Goal: Information Seeking & Learning: Find specific page/section

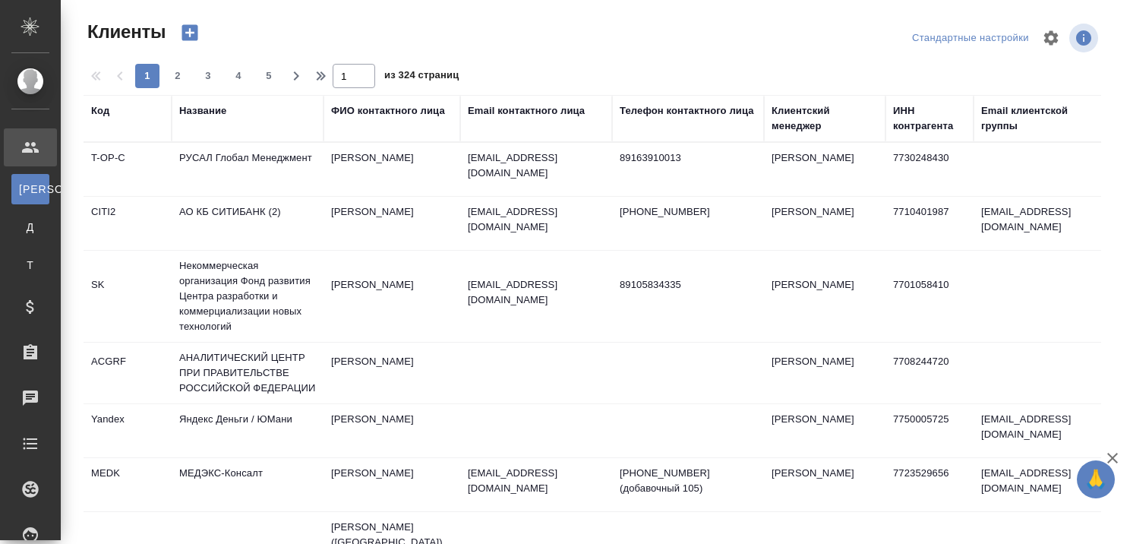
select select "RU"
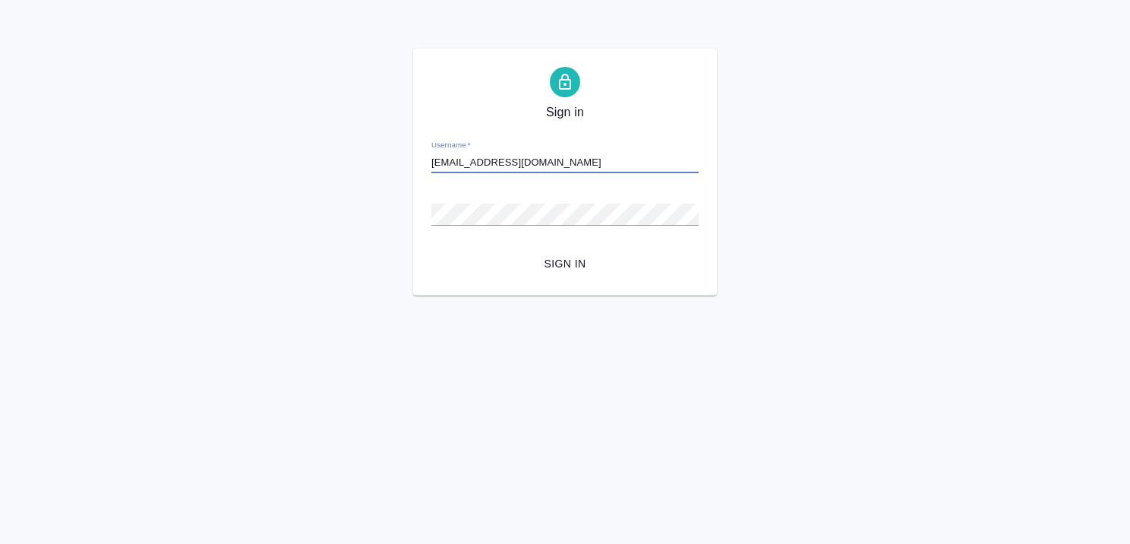
type input "b.kairova@awatera.com"
click at [550, 263] on span "Sign in" at bounding box center [564, 263] width 243 height 19
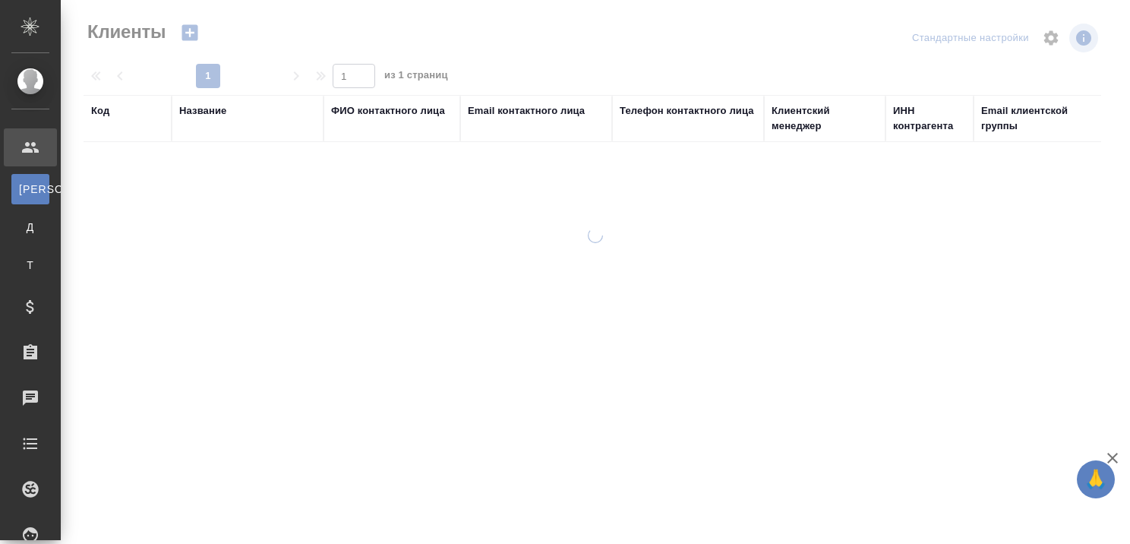
select select "RU"
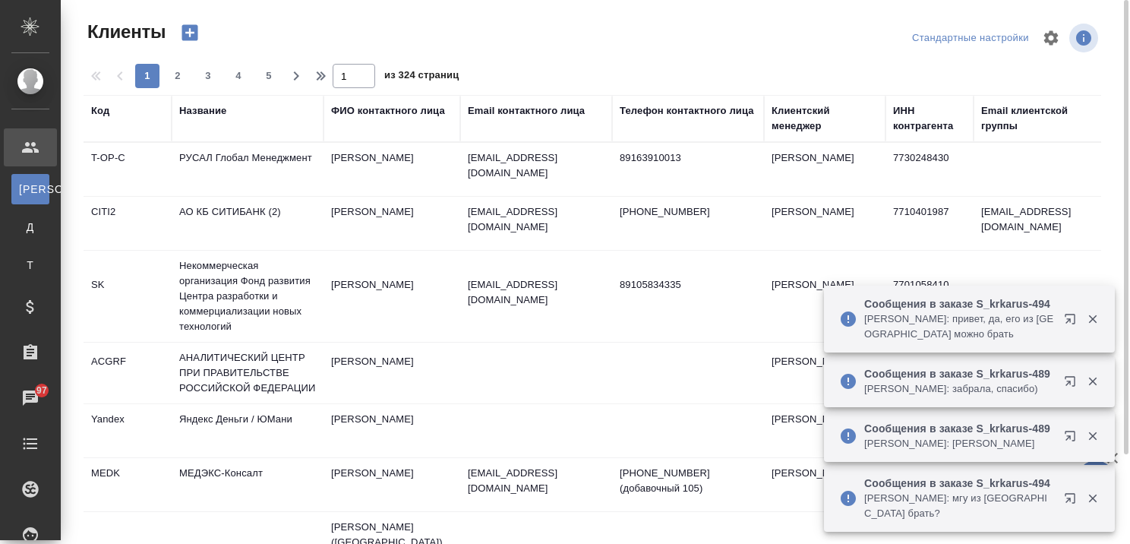
click at [208, 109] on div "Название" at bounding box center [202, 110] width 47 height 15
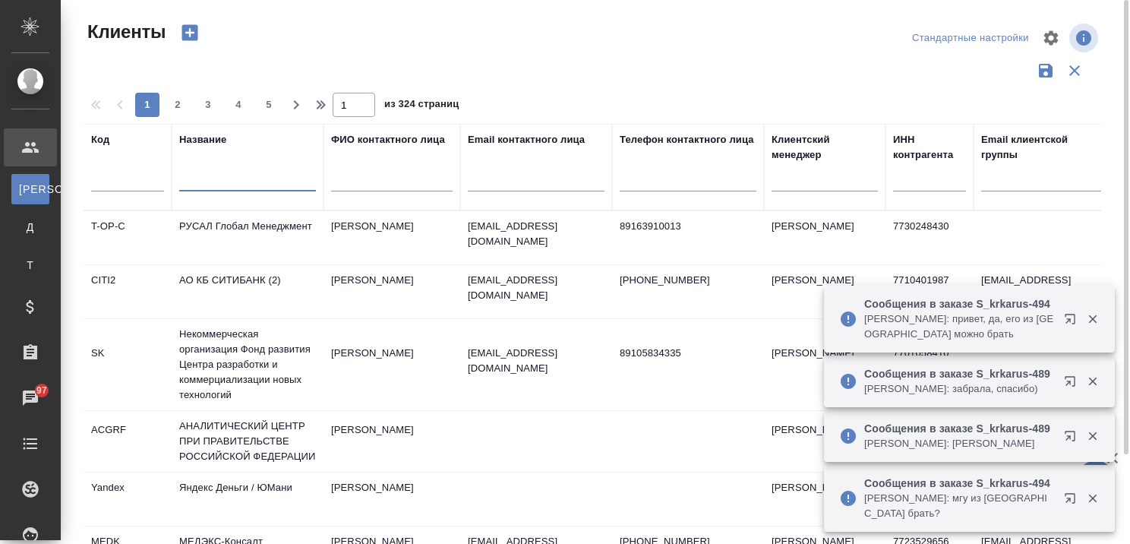
click at [212, 178] on input "text" at bounding box center [247, 181] width 137 height 19
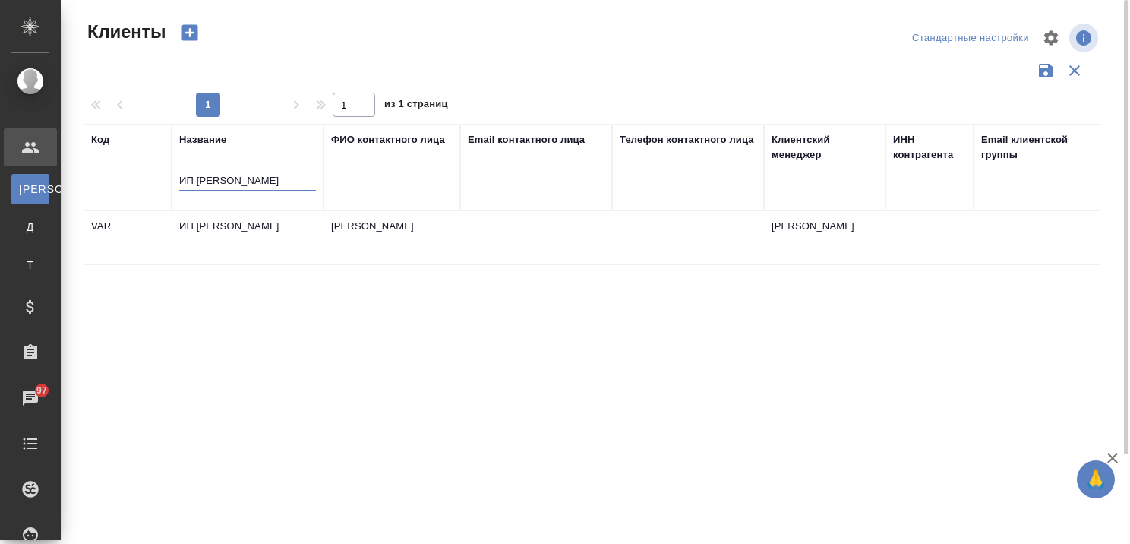
type input "ИП Варова"
click at [241, 225] on td "ИП Варова Александра Владимировна" at bounding box center [248, 237] width 152 height 53
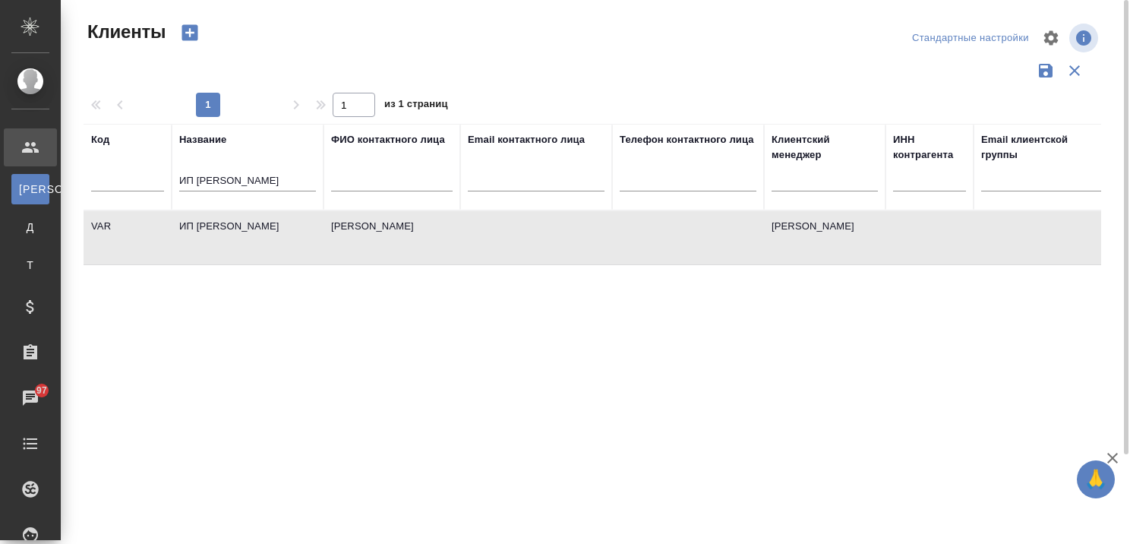
drag, startPoint x: 252, startPoint y: 175, endPoint x: 164, endPoint y: 185, distance: 88.7
click at [165, 185] on tr "Код Название ИП Варова ФИО контактного лица Email контактного лица Телефон конт…" at bounding box center [658, 167] width 1148 height 87
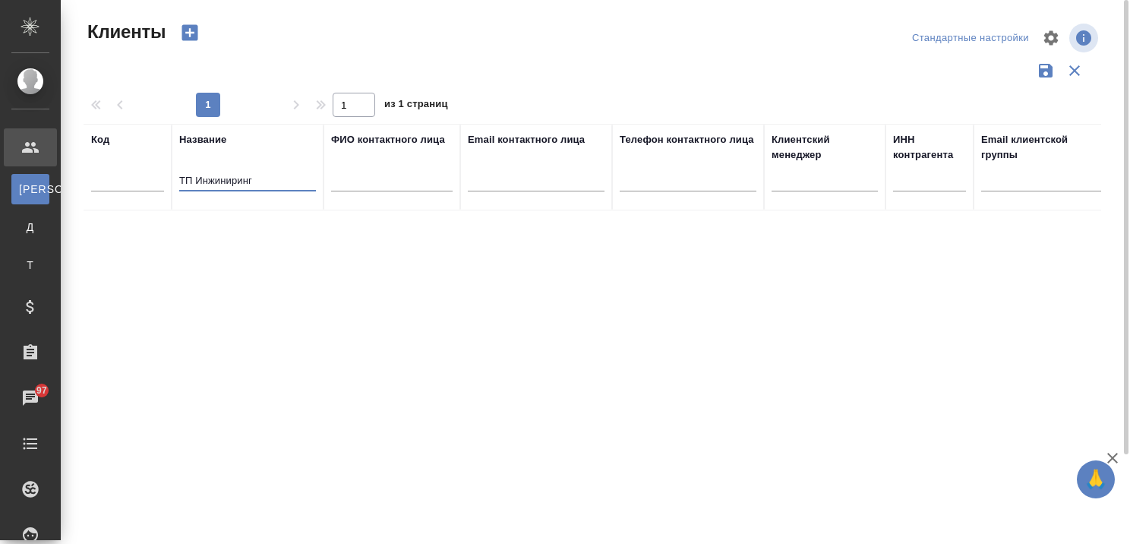
type input "ТП Инжиниринг"
drag, startPoint x: 268, startPoint y: 178, endPoint x: 135, endPoint y: 183, distance: 133.0
click at [136, 183] on tr "Код Название ТП Инжиниринг ФИО контактного лица Email контактного лица Телефон …" at bounding box center [658, 167] width 1148 height 87
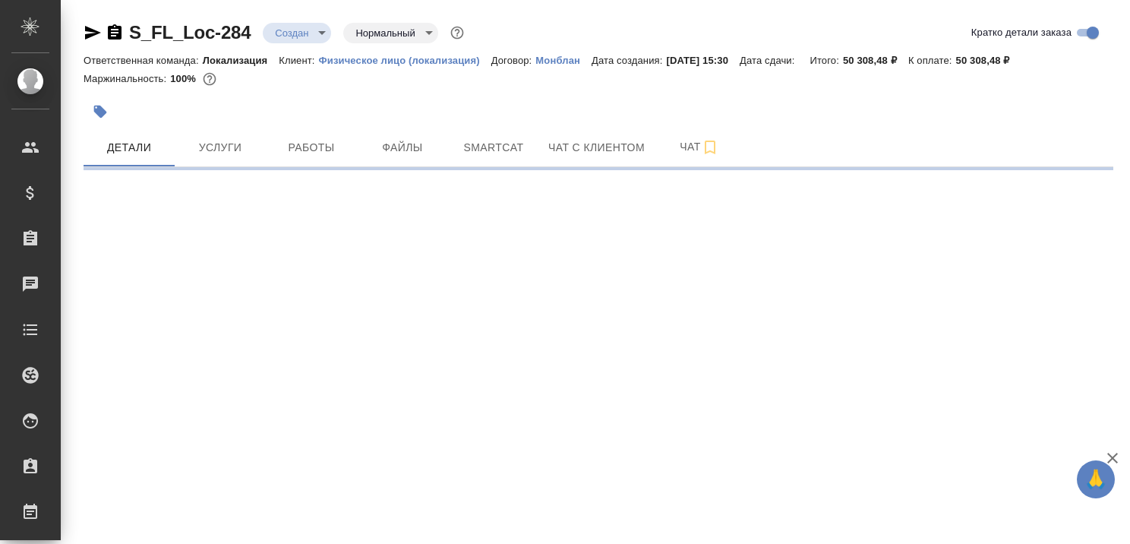
select select "RU"
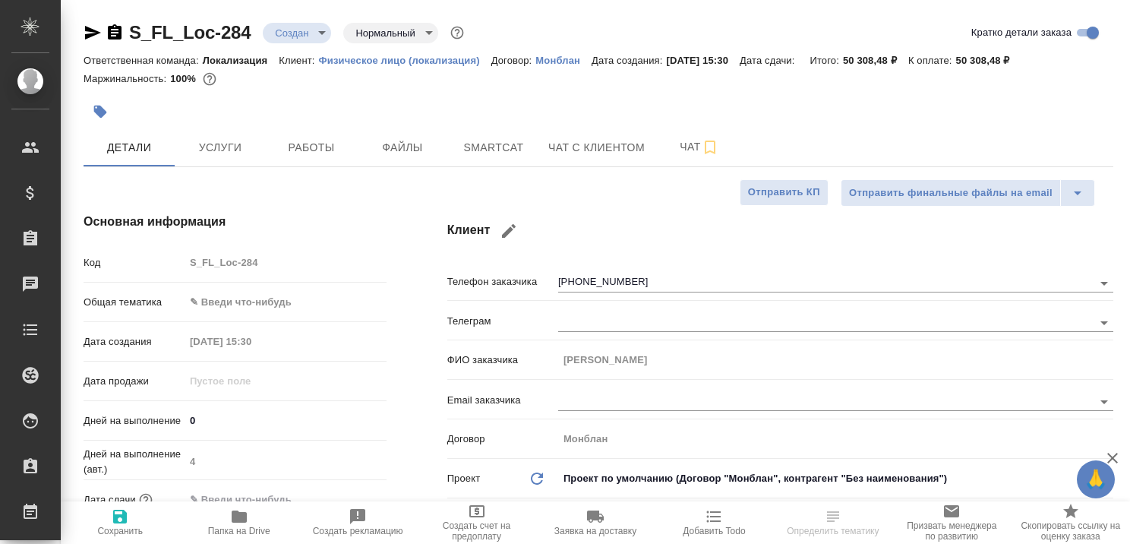
type textarea "x"
type input "Третьякова Ольга"
type input "Мосина Ирина"
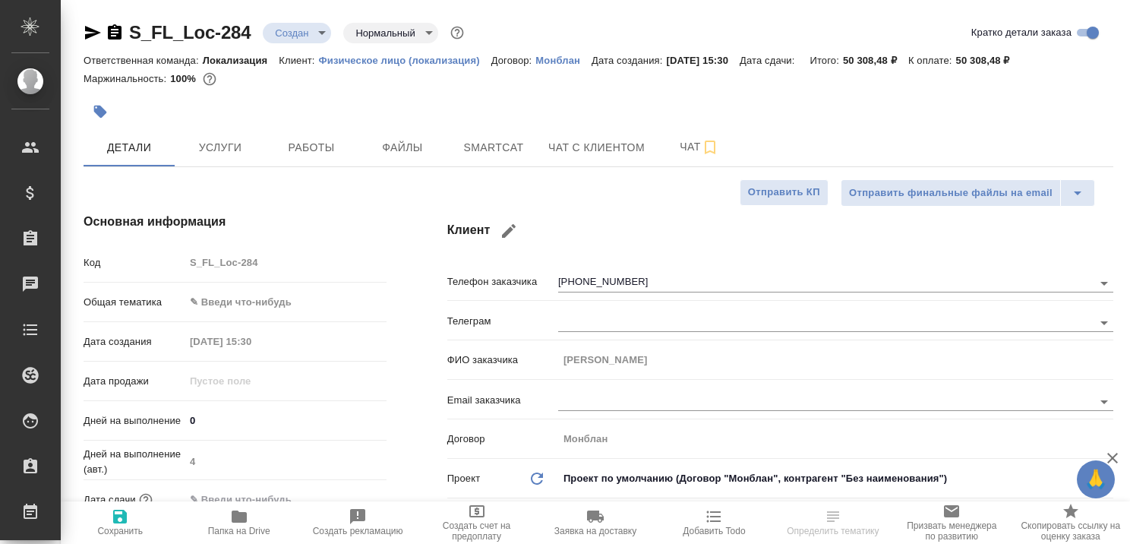
type textarea "x"
click at [1106, 465] on span "🙏" at bounding box center [1096, 479] width 26 height 32
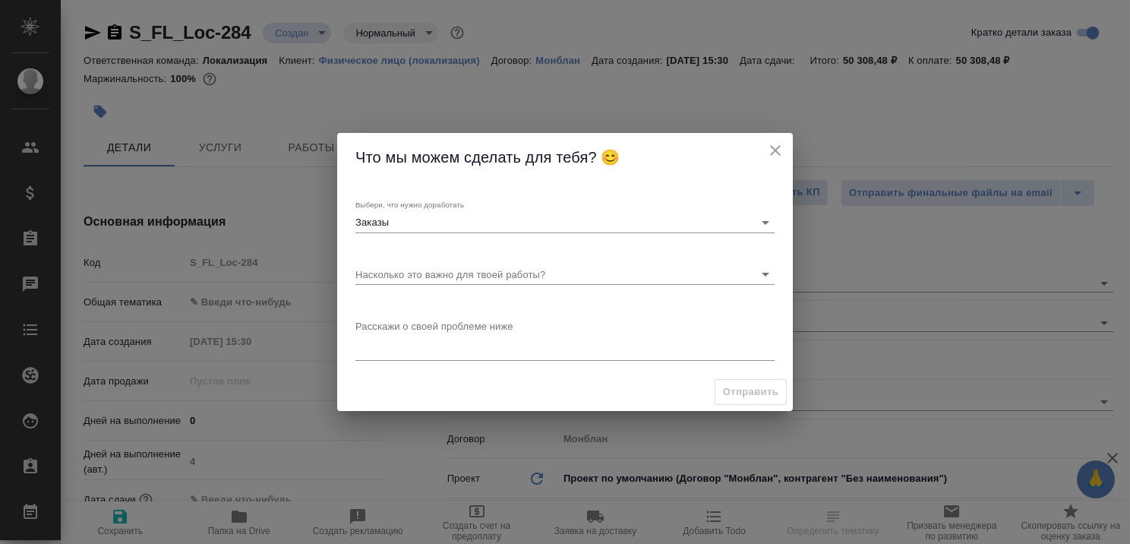
click at [773, 152] on icon "close" at bounding box center [775, 150] width 11 height 11
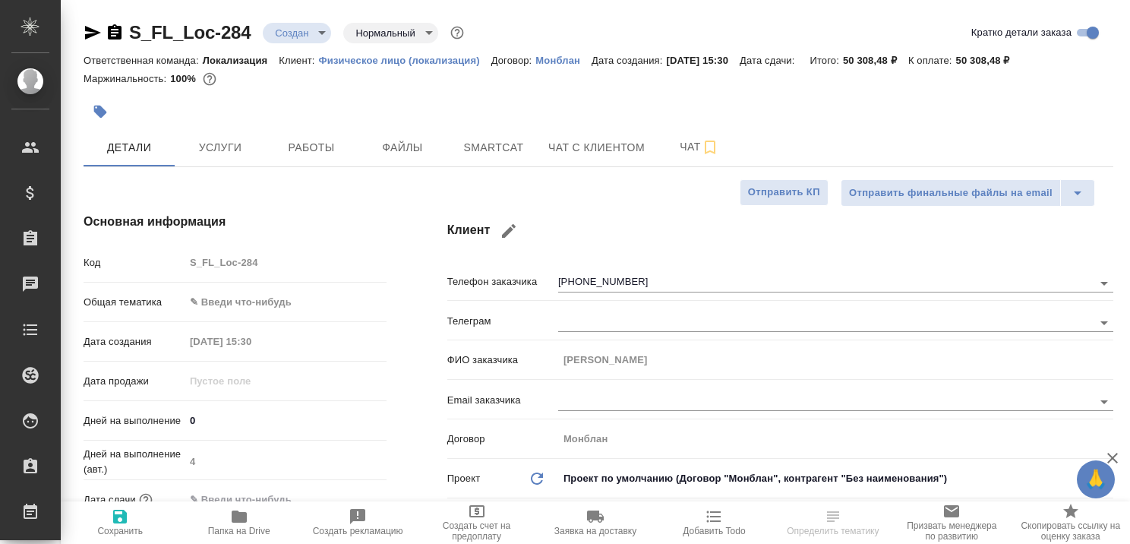
click at [1109, 453] on icon "button" at bounding box center [1112, 458] width 11 height 11
click at [548, 146] on span "Чат с клиентом" at bounding box center [596, 147] width 96 height 19
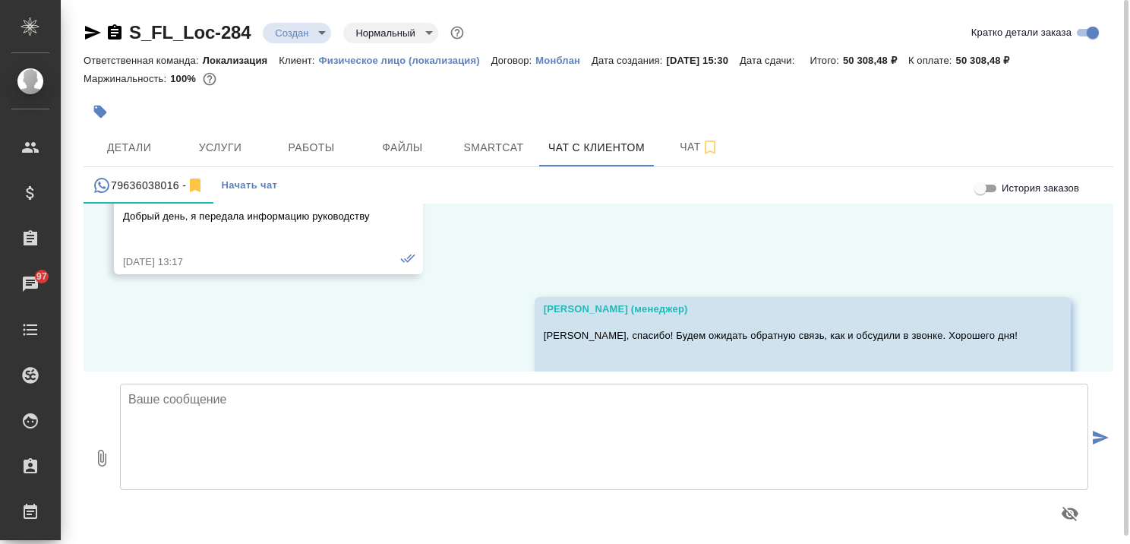
scroll to position [590, 0]
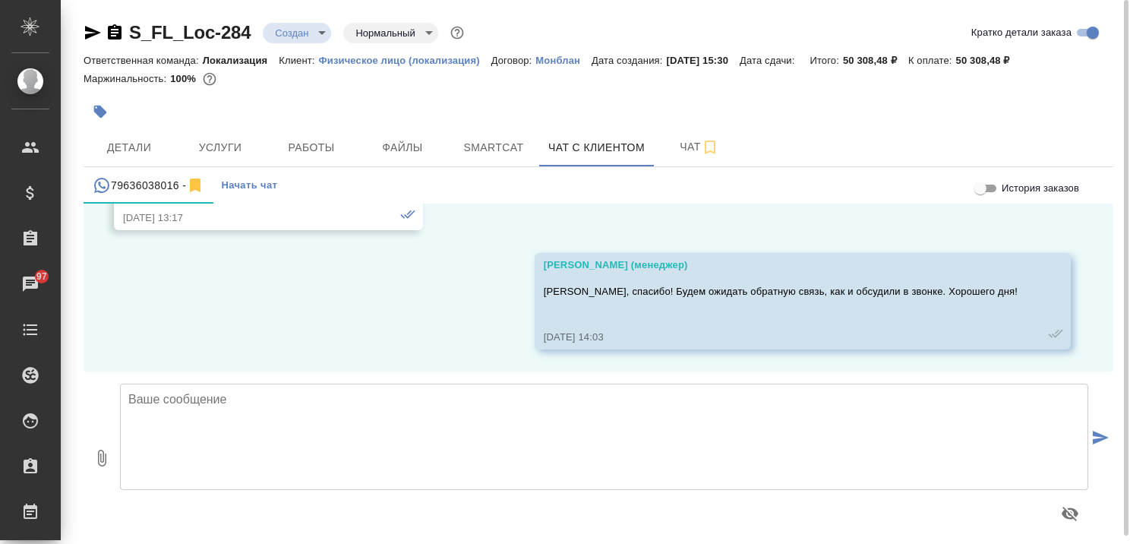
click at [315, 404] on textarea at bounding box center [604, 436] width 968 height 106
type textarea "B"
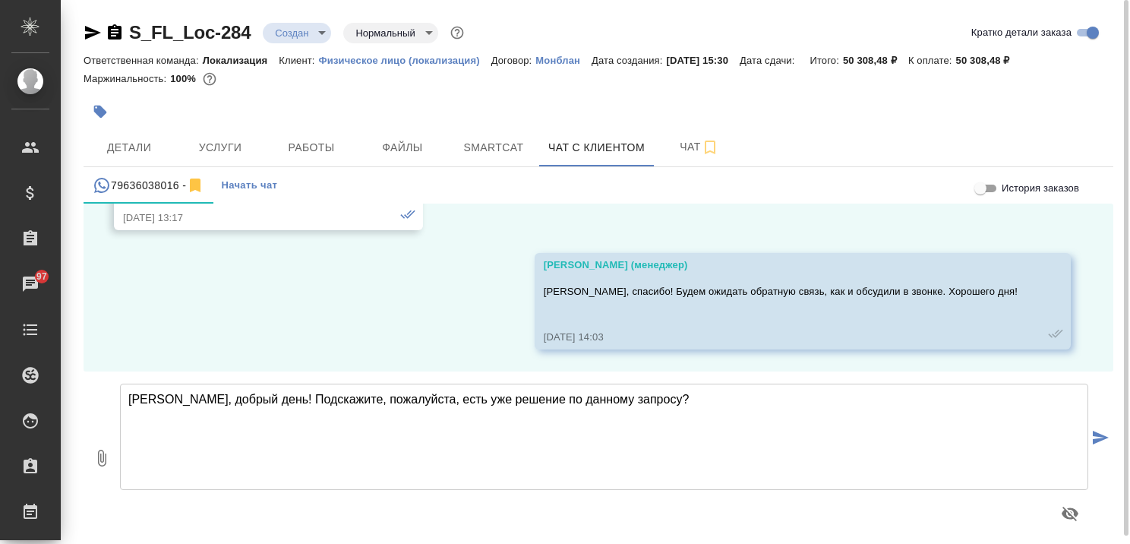
type textarea "Ирина, добрый день! Подскажите, пожалуйста, есть уже решение по данному запросу?"
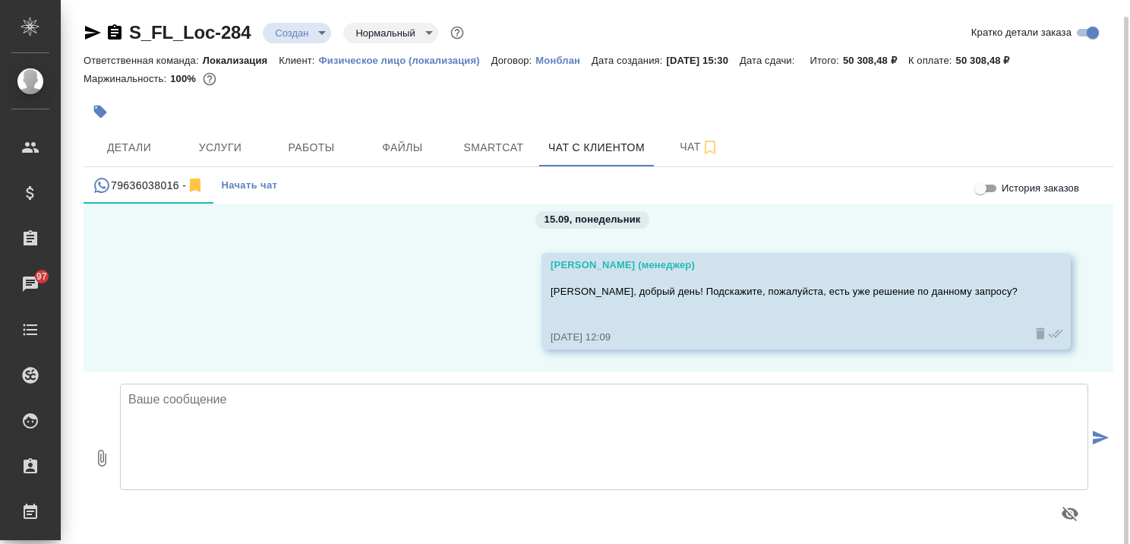
scroll to position [8, 0]
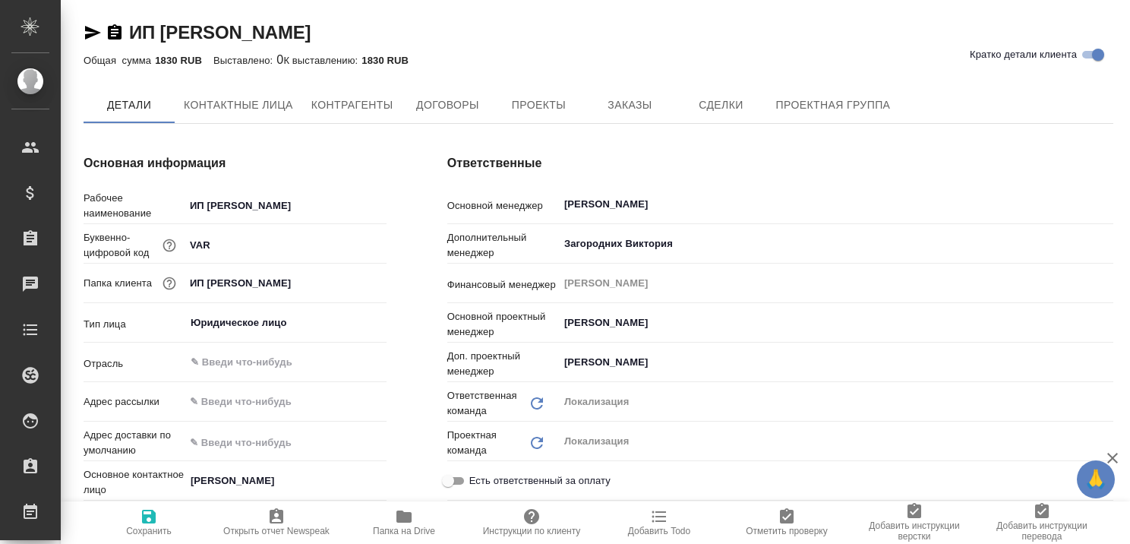
type textarea "x"
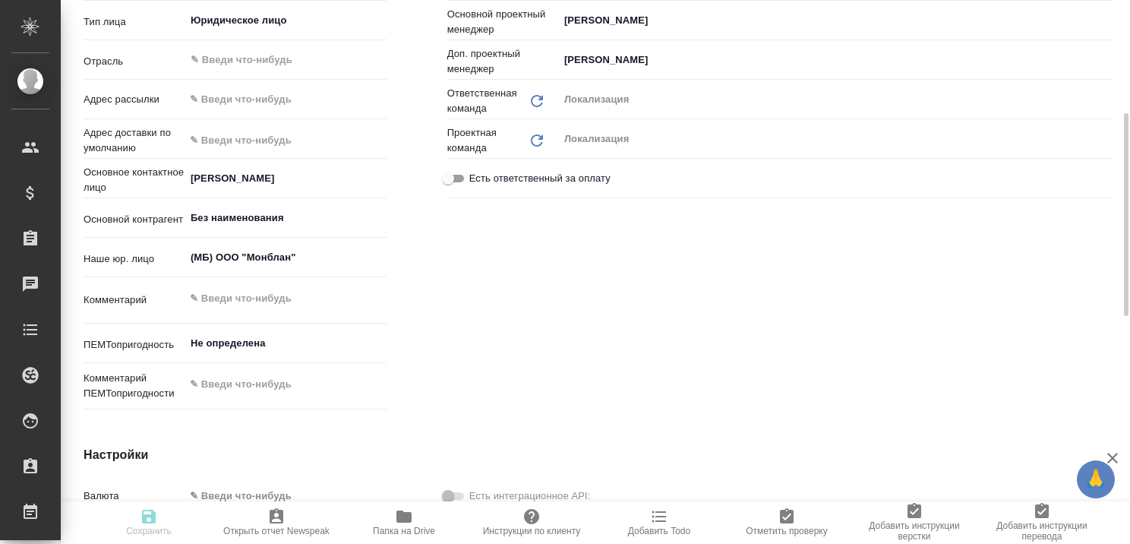
type textarea "x"
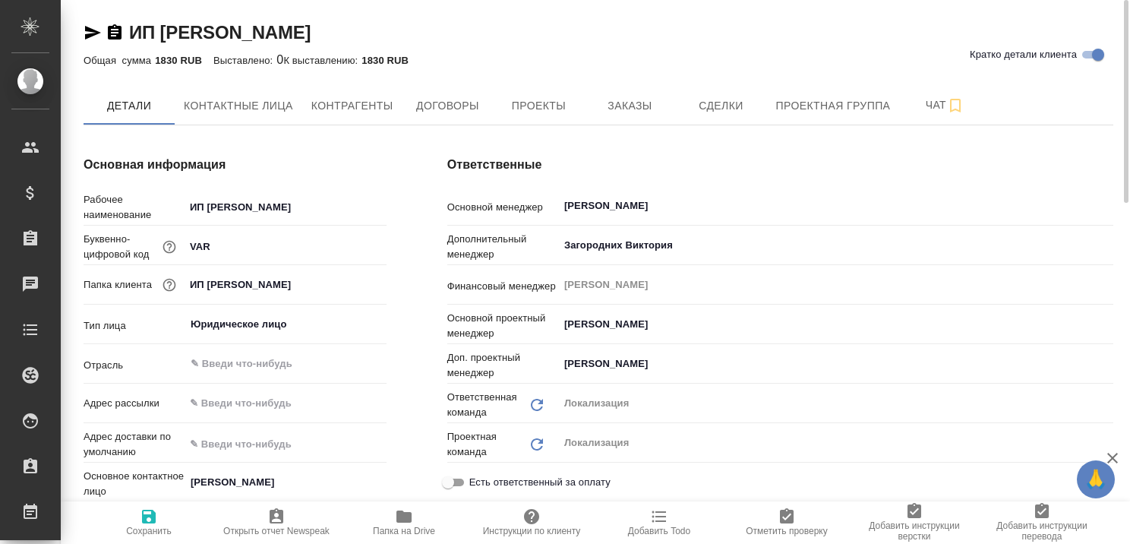
type textarea "x"
click at [252, 100] on span "Контактные лица" at bounding box center [238, 105] width 109 height 19
select select "RU"
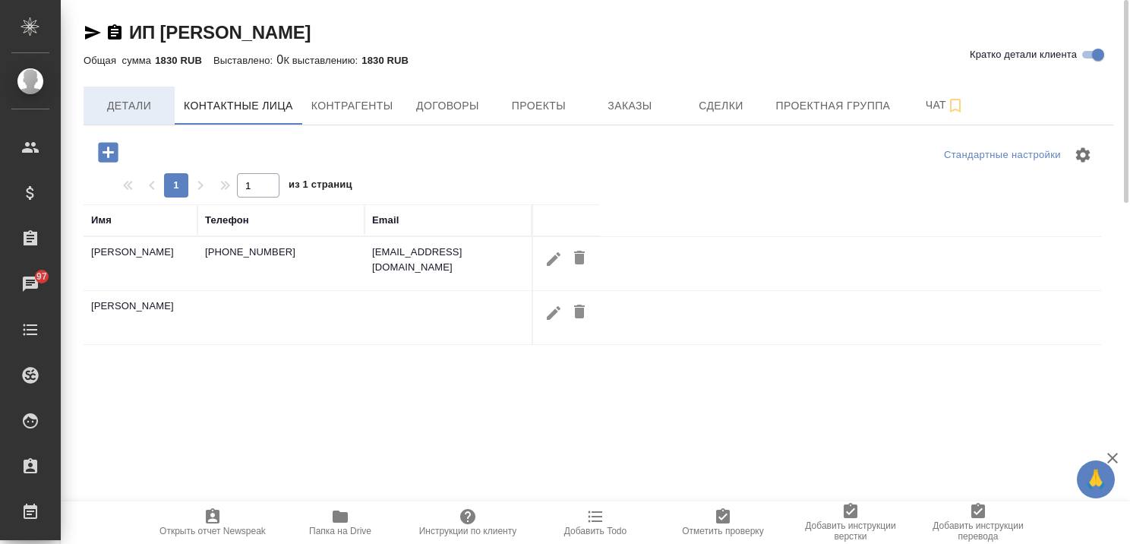
click at [139, 105] on span "Детали" at bounding box center [129, 105] width 73 height 19
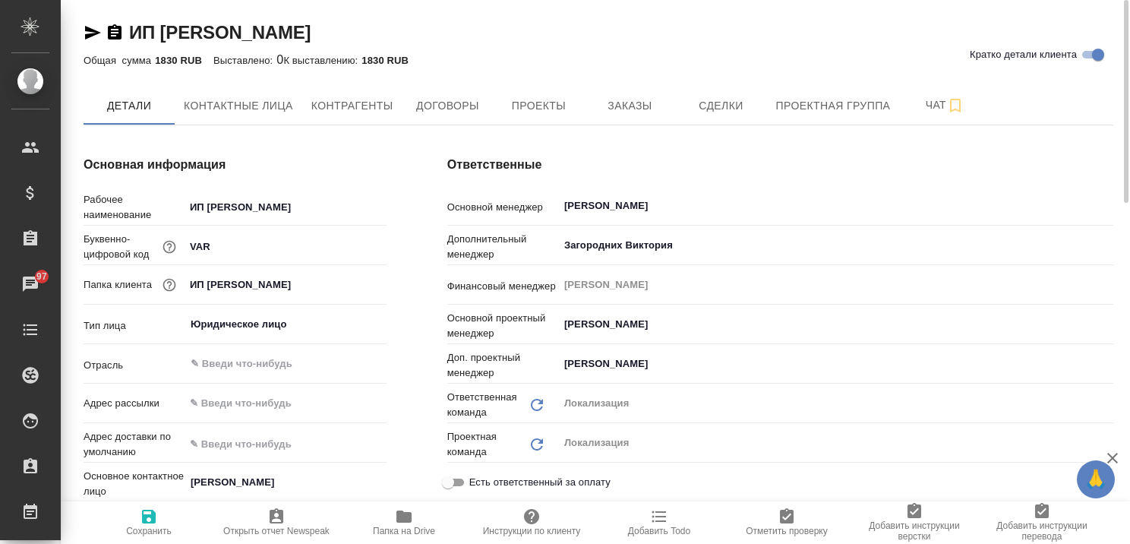
type textarea "x"
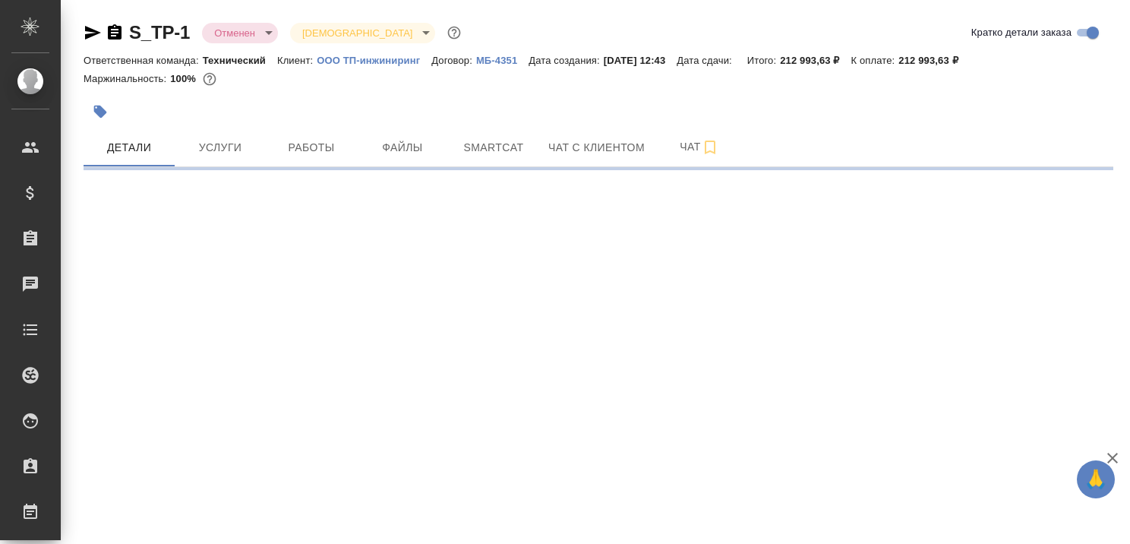
select select "RU"
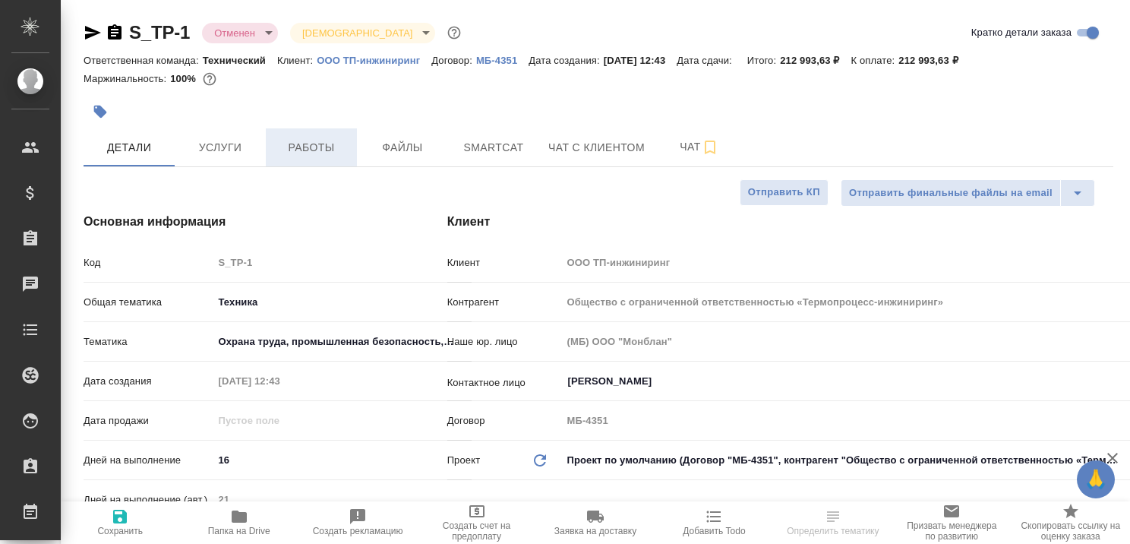
type textarea "x"
click at [216, 145] on span "Услуги" at bounding box center [220, 147] width 73 height 19
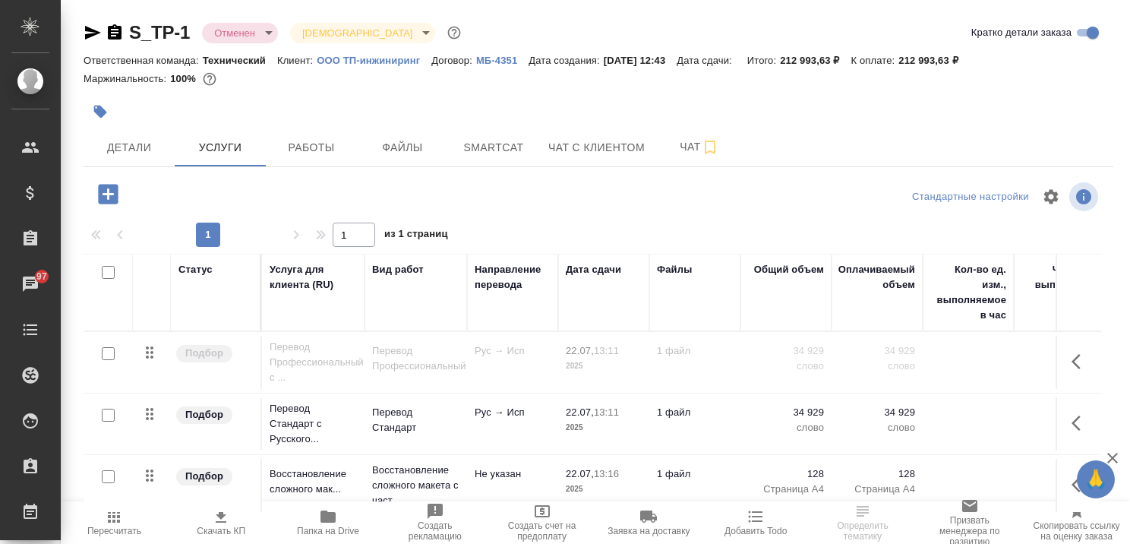
click at [390, 61] on p "ООО ТП-инжиниринг" at bounding box center [374, 60] width 115 height 11
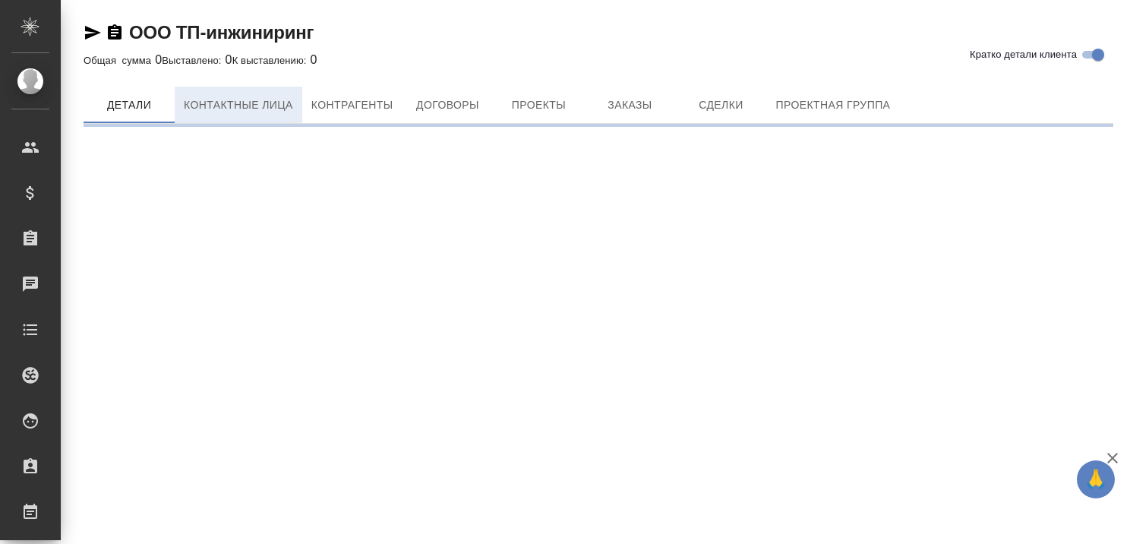
click at [219, 106] on span "Контактные лица" at bounding box center [238, 105] width 109 height 19
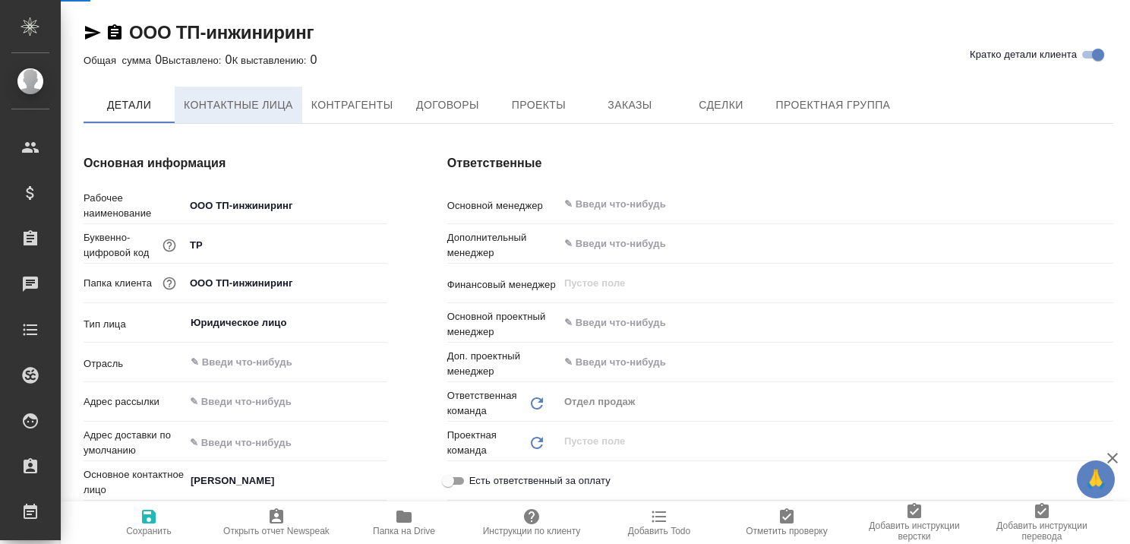
select select "RU"
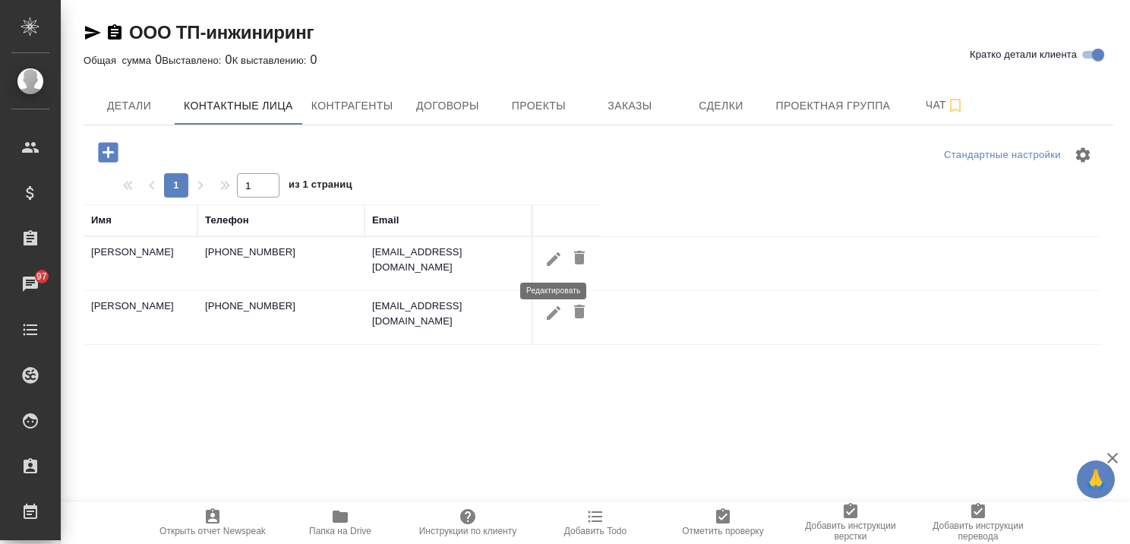
click at [551, 258] on icon "button" at bounding box center [554, 258] width 14 height 14
type input "Денис"
type input "Сергеевич"
type input "Кузин"
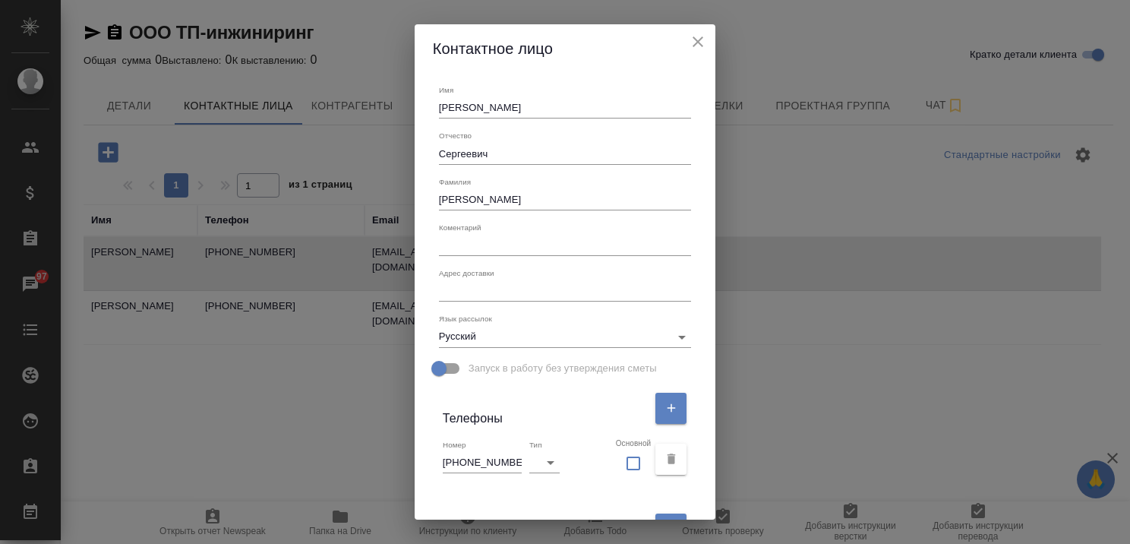
scroll to position [228, 0]
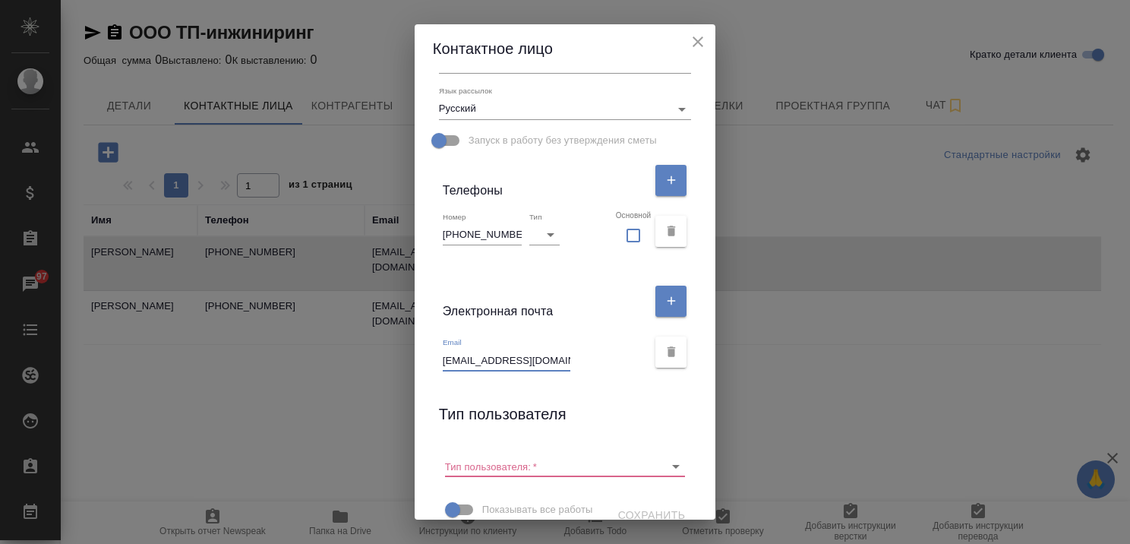
drag, startPoint x: 441, startPoint y: 361, endPoint x: 566, endPoint y: 367, distance: 124.6
click at [566, 367] on div "Email snab@termoprocess.ru" at bounding box center [545, 353] width 205 height 33
click at [705, 40] on icon "close" at bounding box center [698, 42] width 18 height 18
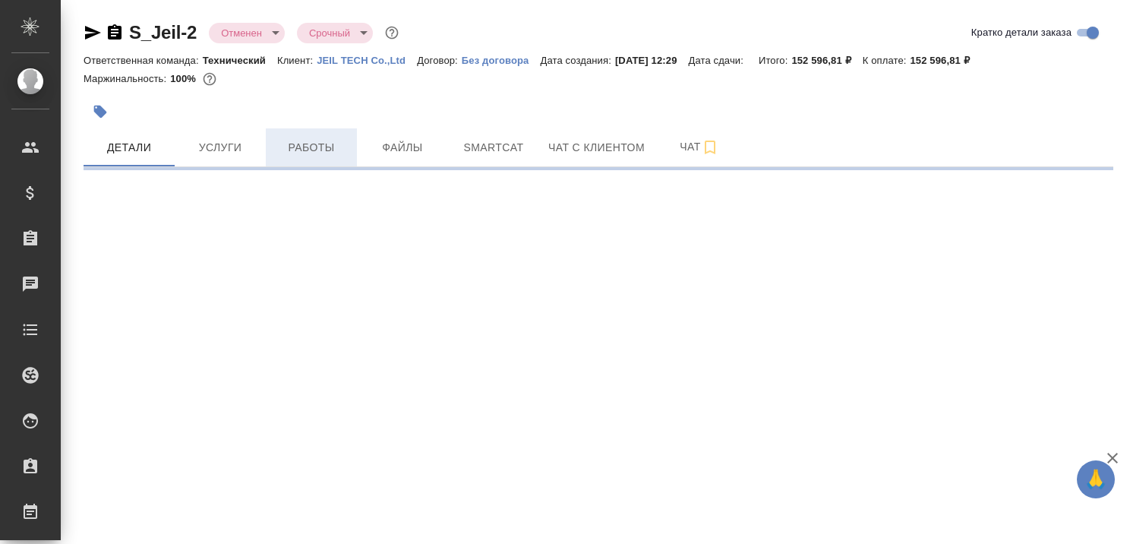
select select "RU"
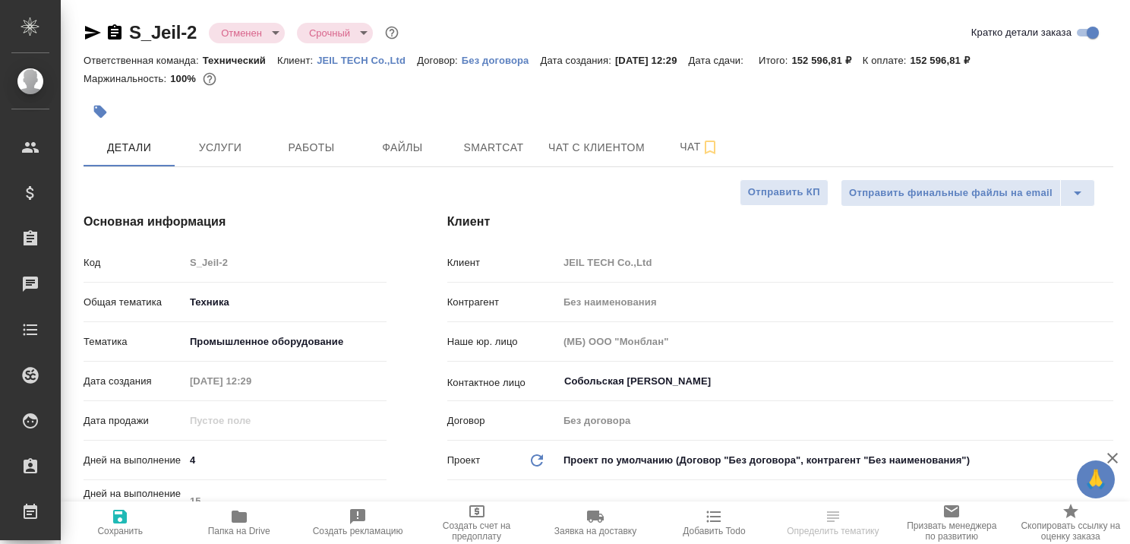
type textarea "x"
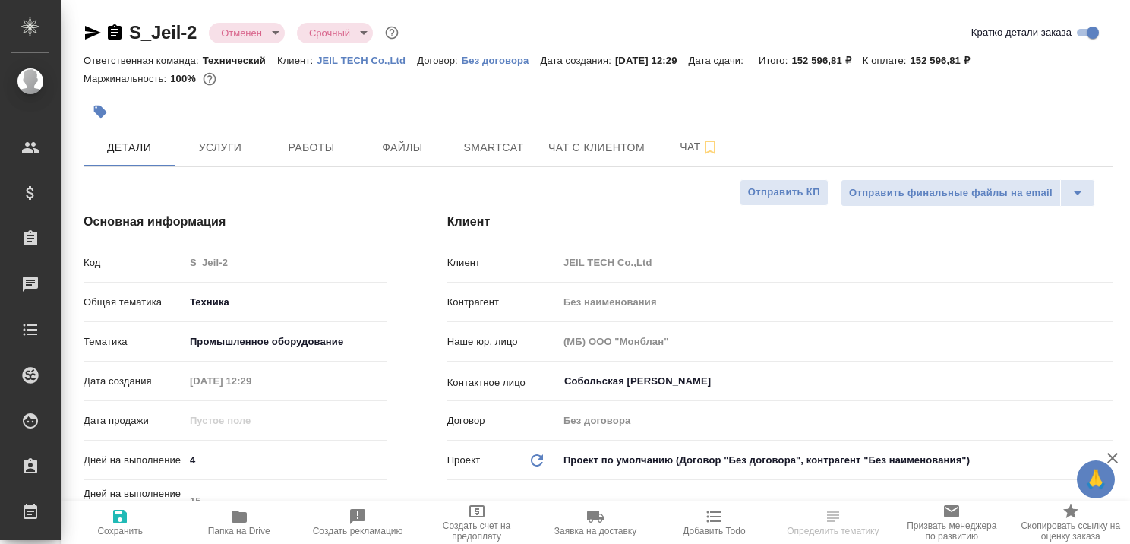
type textarea "x"
click at [353, 60] on p "JEIL TECH Co.,Ltd" at bounding box center [367, 60] width 100 height 11
type textarea "x"
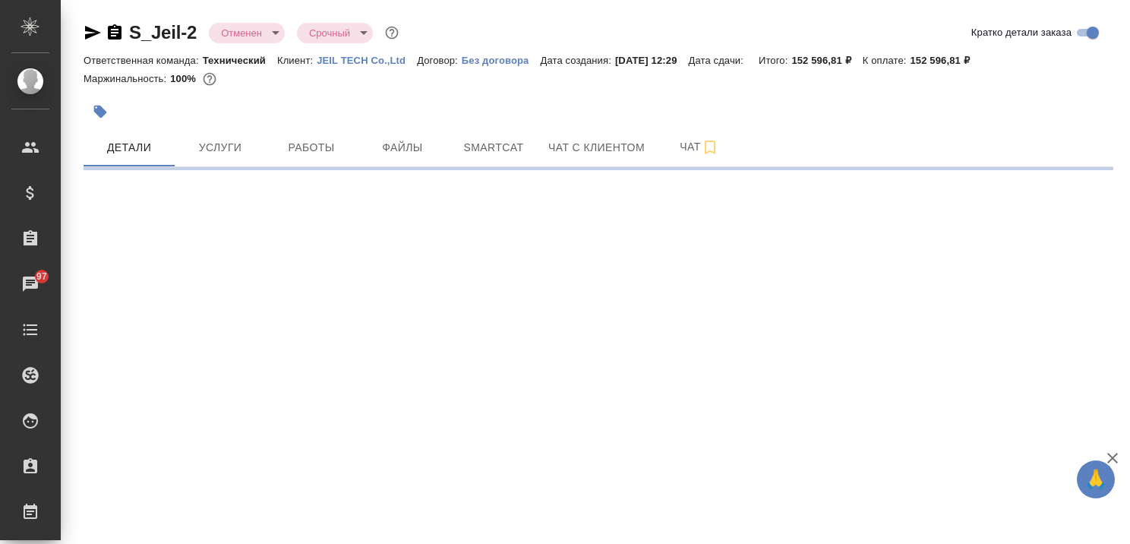
select select "RU"
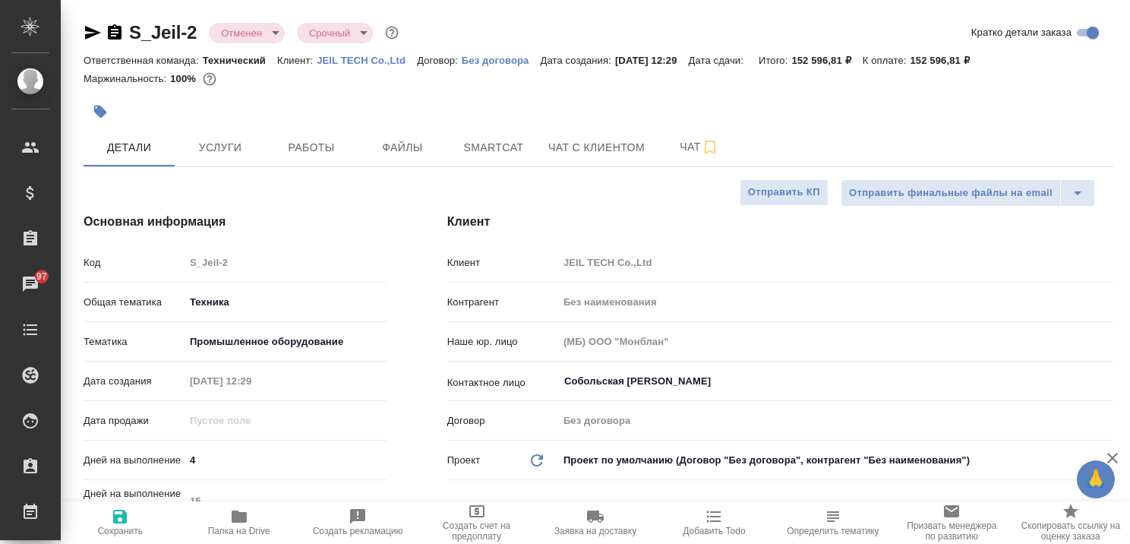
type textarea "x"
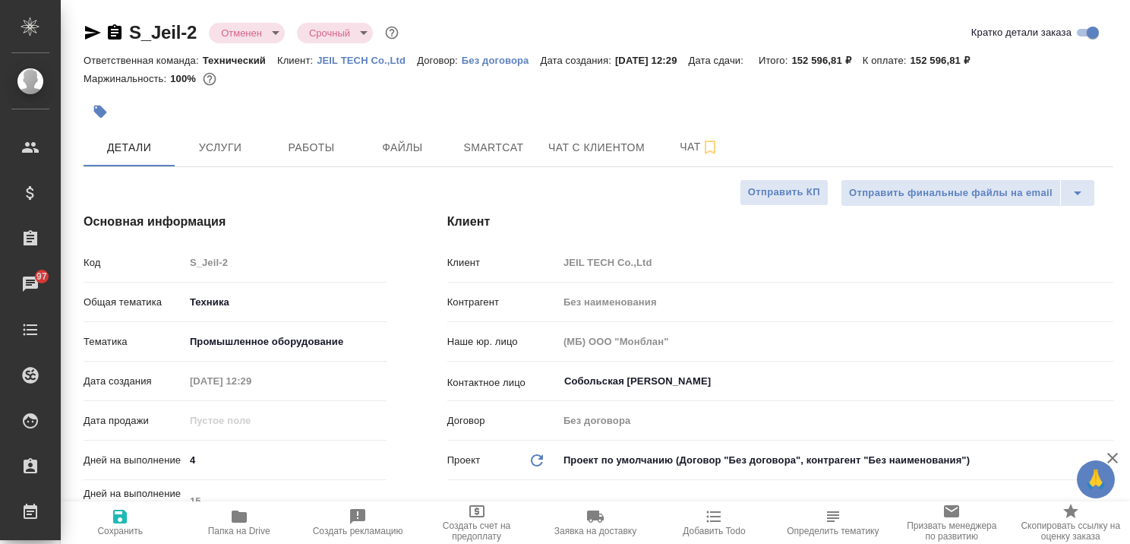
type textarea "x"
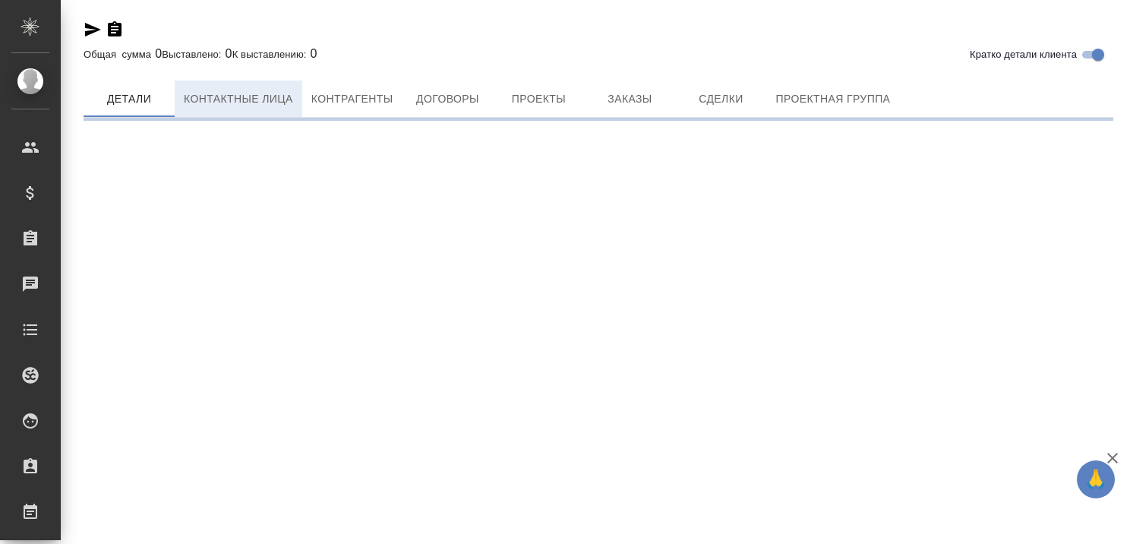
click at [236, 109] on span "Контактные лица" at bounding box center [238, 99] width 109 height 19
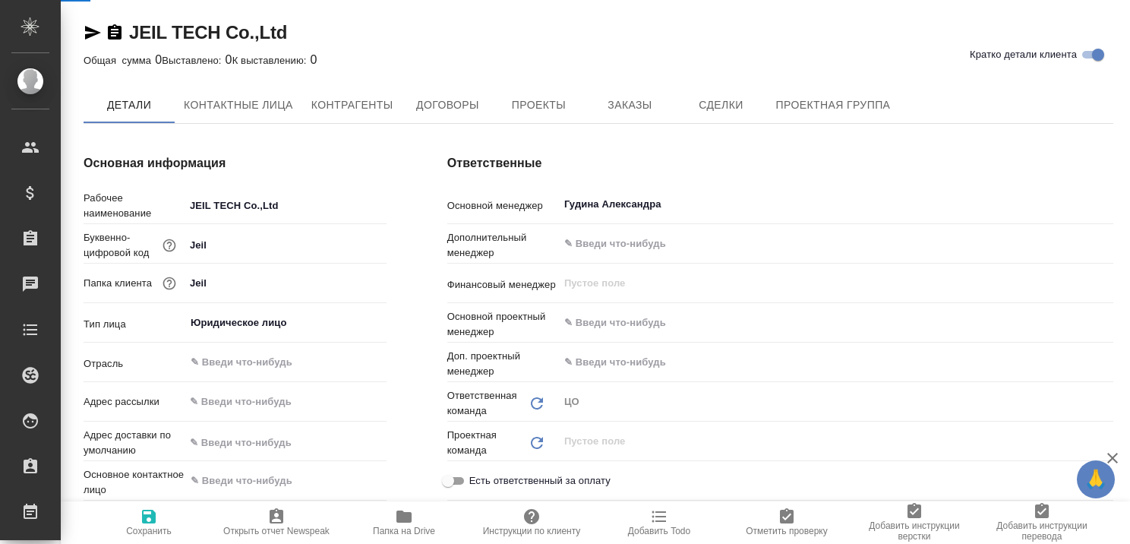
select select "RU"
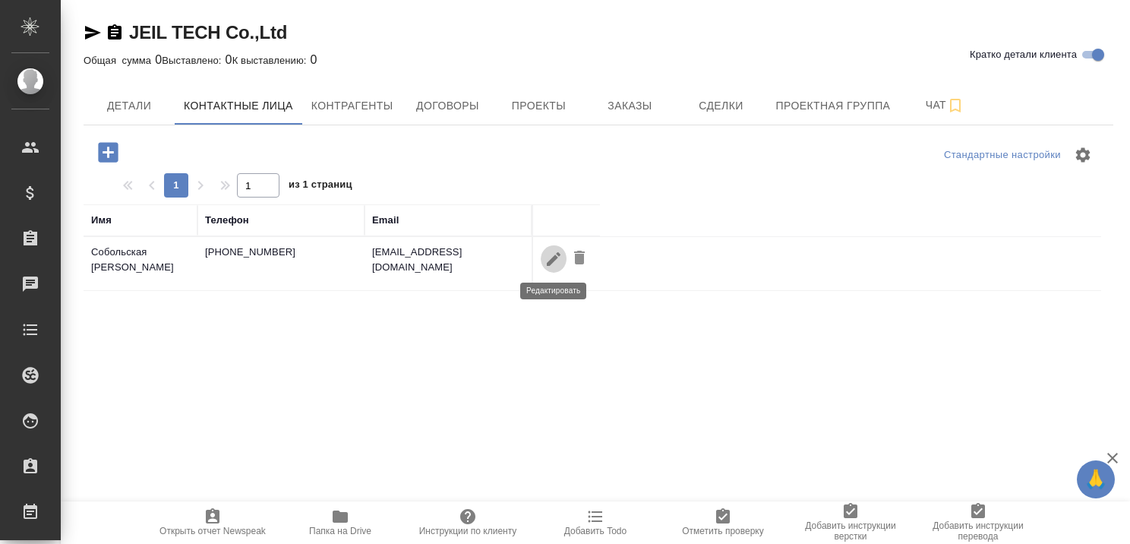
click at [551, 258] on icon "button" at bounding box center [554, 258] width 14 height 14
type input "Алина"
type input "Собольская"
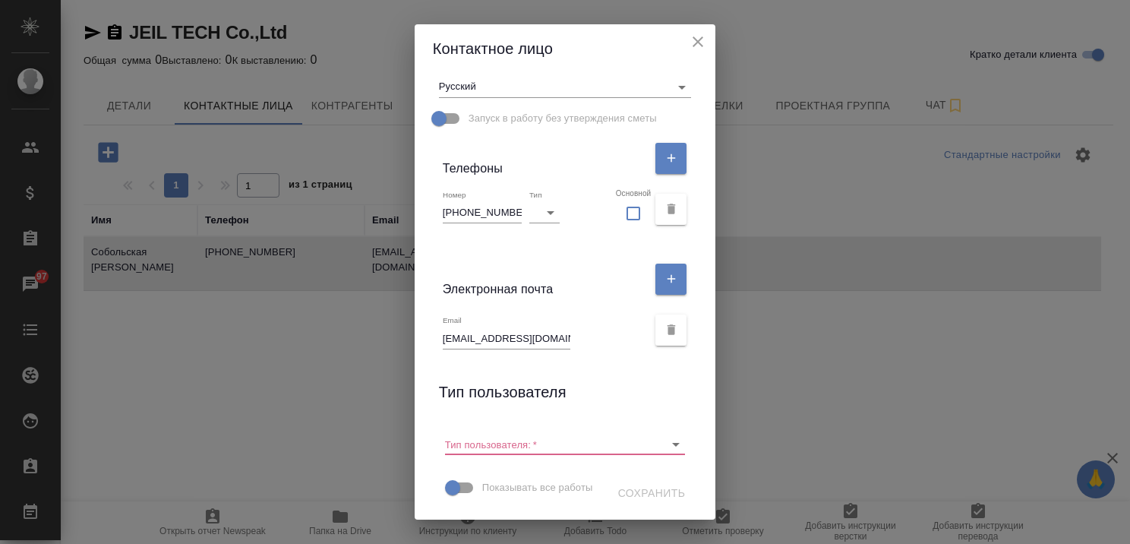
scroll to position [278, 0]
drag, startPoint x: 525, startPoint y: 307, endPoint x: 424, endPoint y: 308, distance: 101.8
click at [424, 308] on div "Имя Алина Отчество Фамилия Собольская Коментарий x Адрес доставки x Язык рассыл…" at bounding box center [565, 296] width 301 height 446
click at [702, 39] on icon "close" at bounding box center [698, 41] width 11 height 11
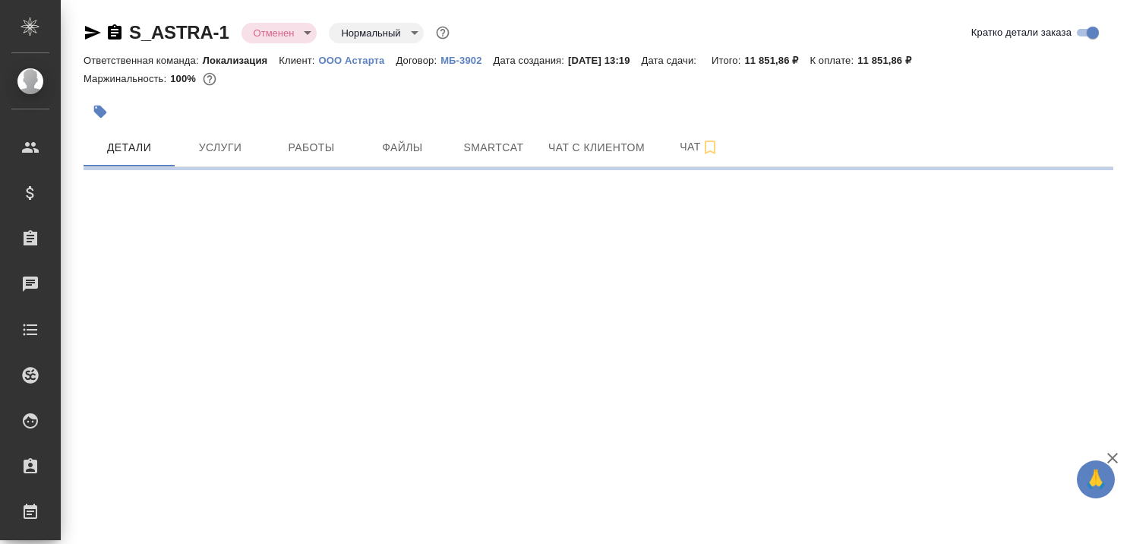
select select "RU"
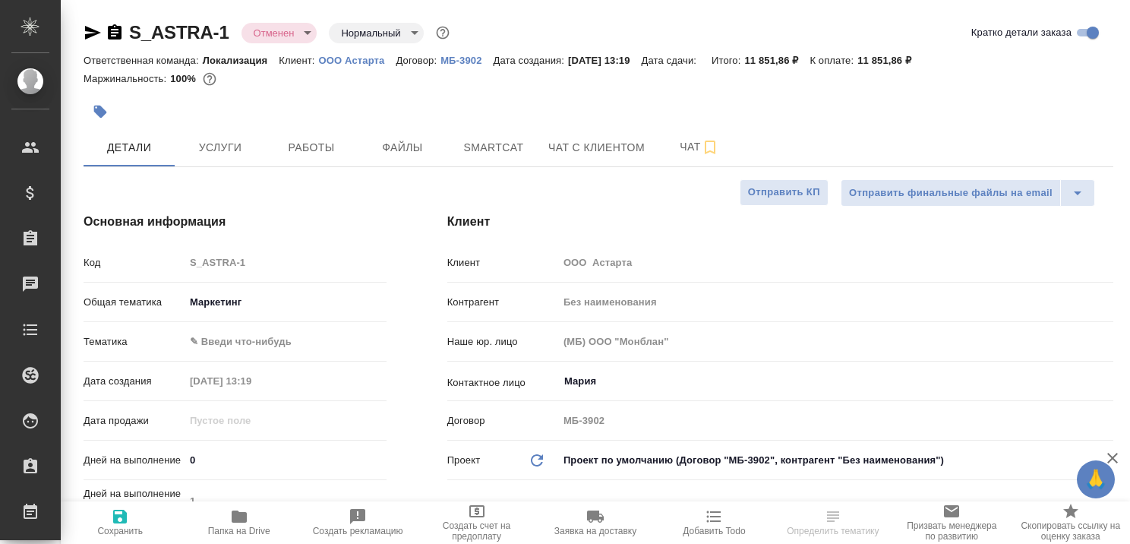
type textarea "x"
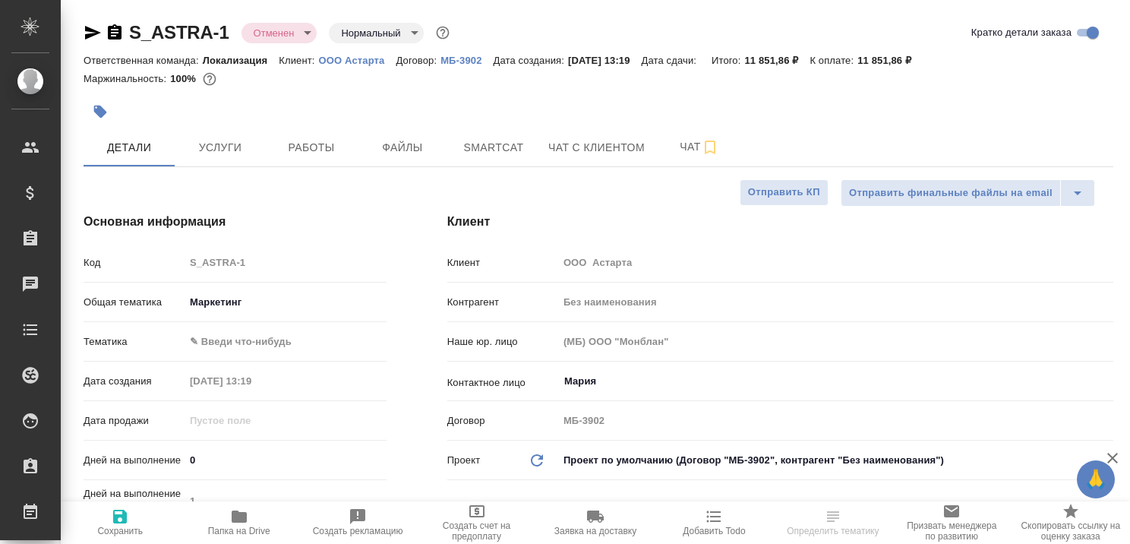
type textarea "x"
click at [369, 64] on p "ООО Астарта" at bounding box center [357, 60] width 77 height 11
type textarea "x"
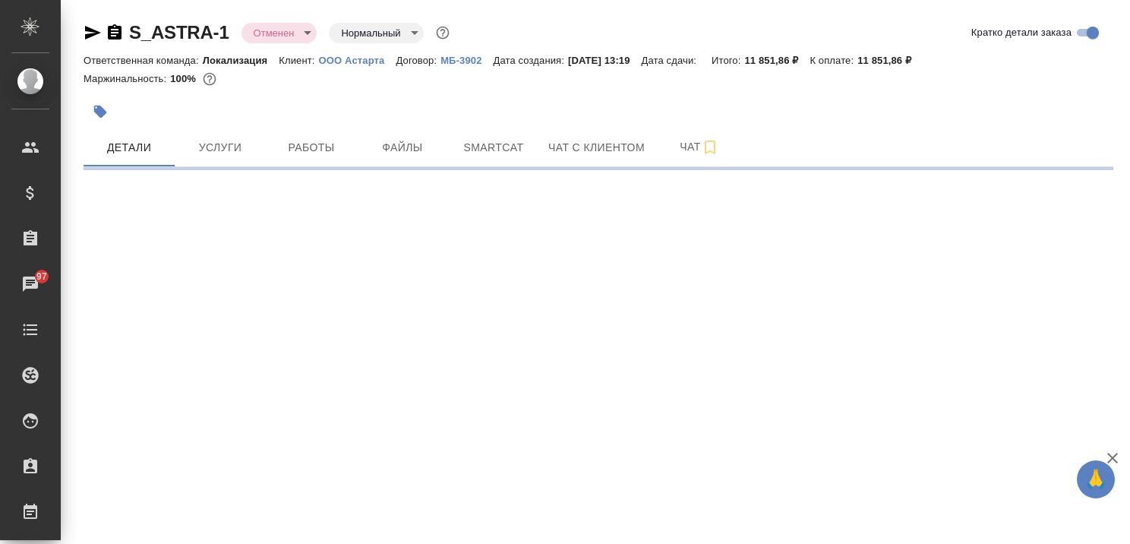
select select "RU"
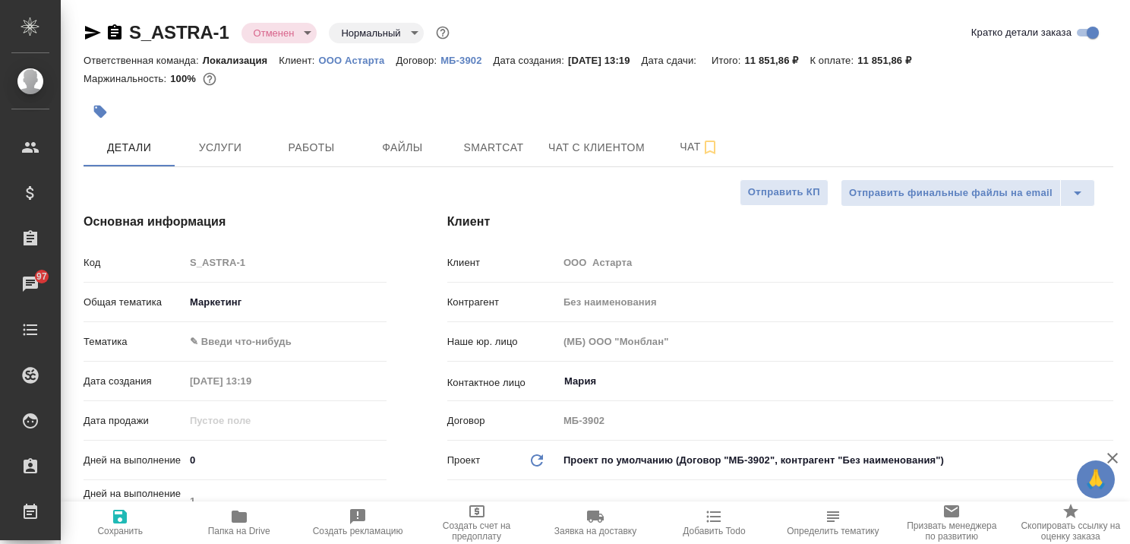
type textarea "x"
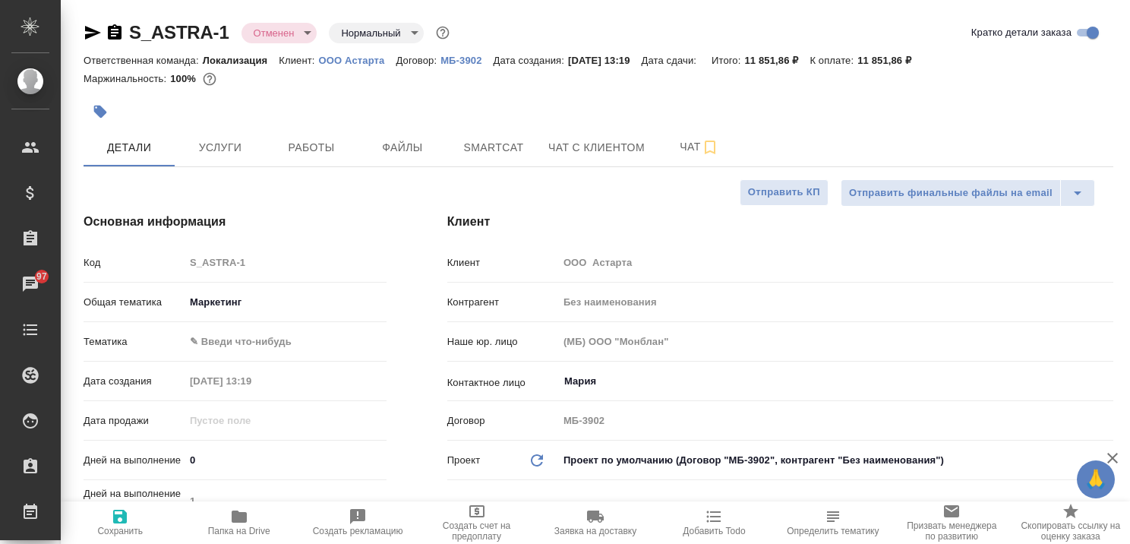
type textarea "x"
click at [583, 144] on span "Чат с клиентом" at bounding box center [596, 147] width 96 height 19
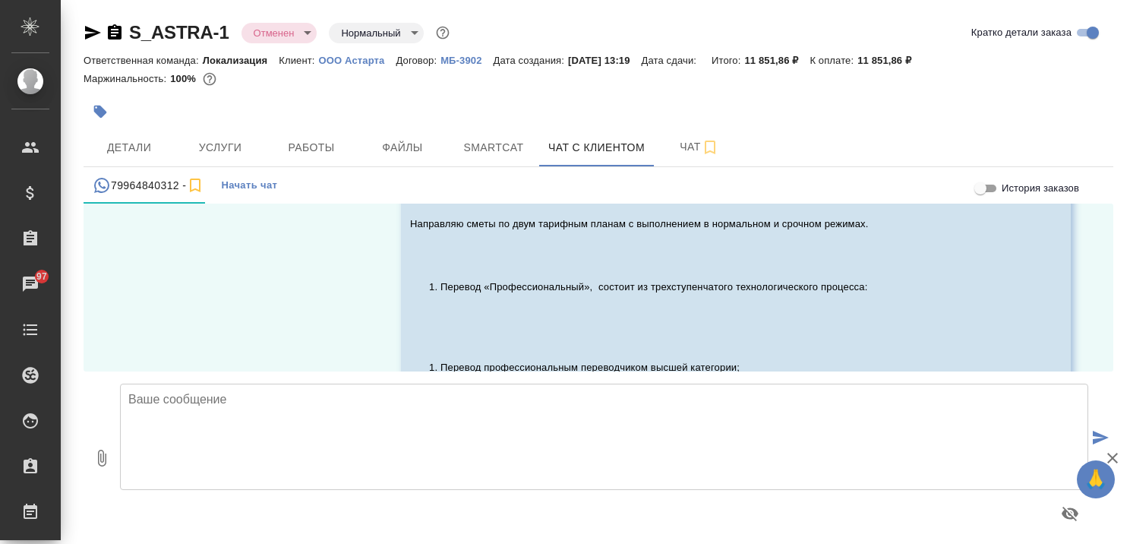
scroll to position [1811, 0]
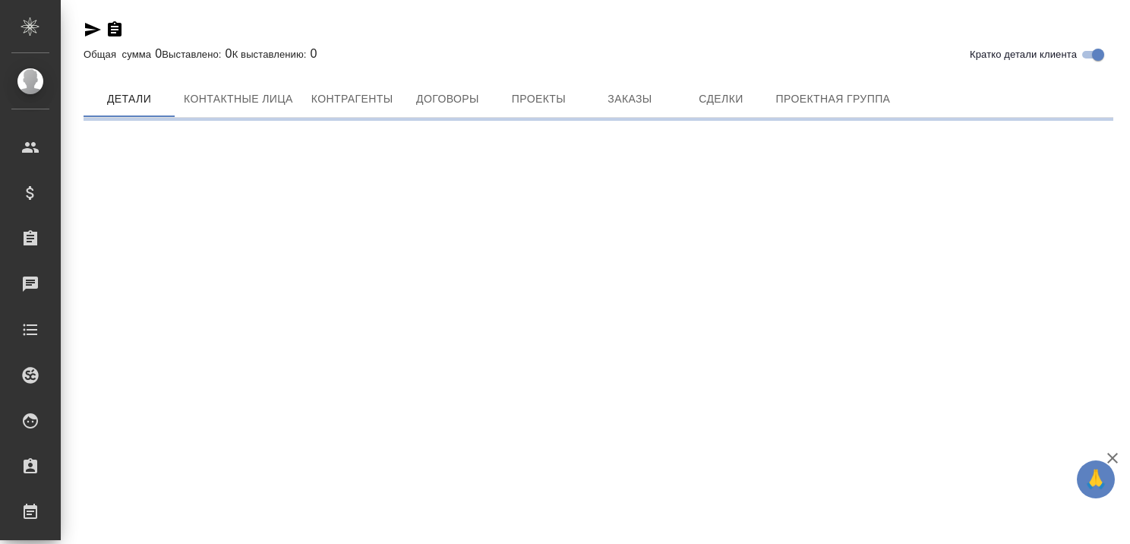
click at [217, 102] on span "Контактные лица" at bounding box center [238, 99] width 109 height 19
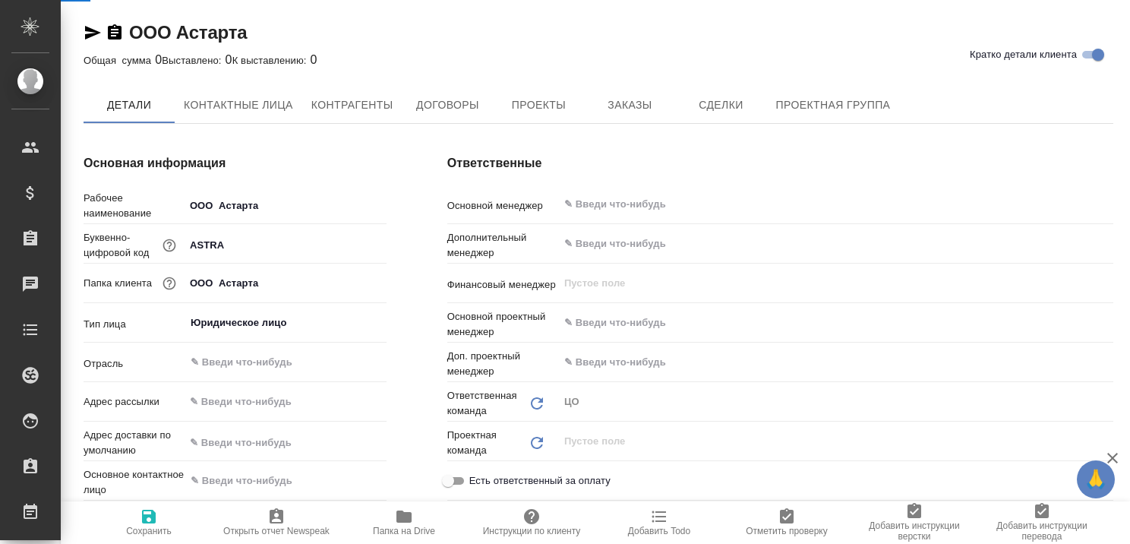
select select "RU"
